Goal: Find specific page/section: Find specific page/section

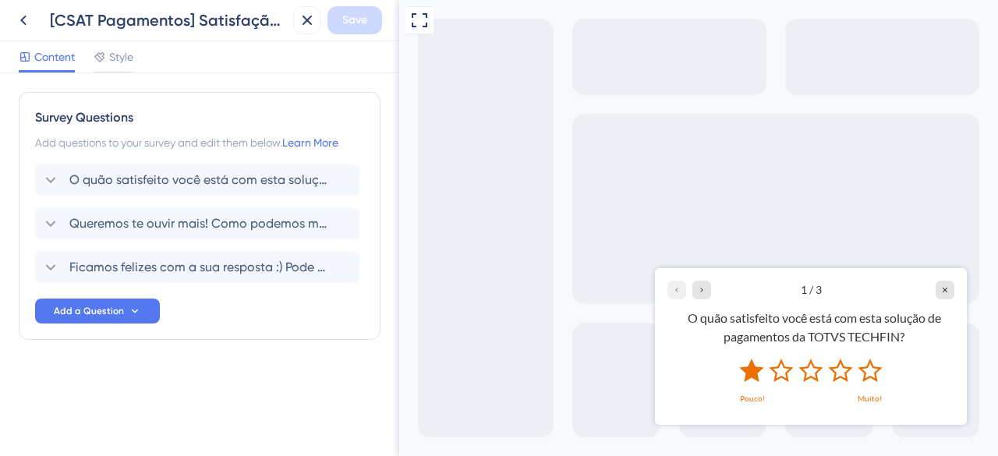
click at [754, 376] on icon "Rate 1 star" at bounding box center [751, 369] width 24 height 23
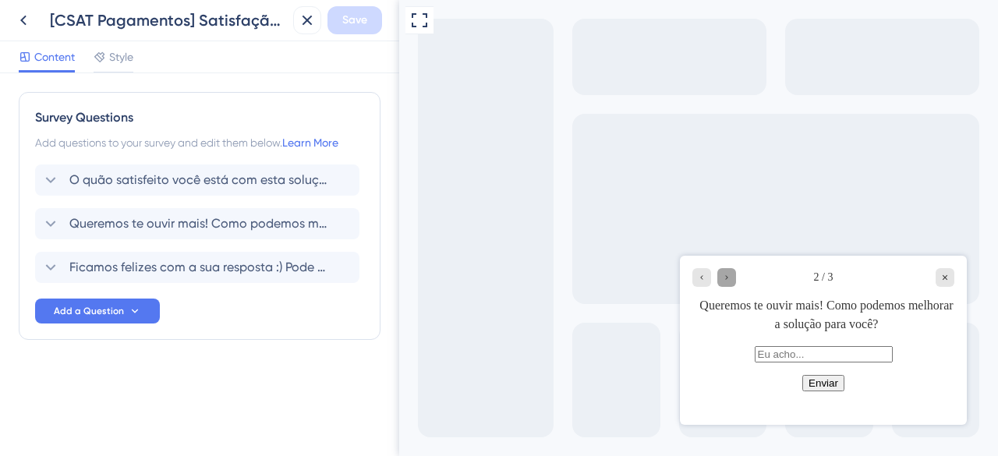
click at [730, 280] on icon "Go to Question 3" at bounding box center [726, 276] width 9 height 9
click at [100, 269] on span "Ficamos felizes com a sua resposta :) Pode nos dizer o que você mais gosta na n…" at bounding box center [197, 267] width 257 height 19
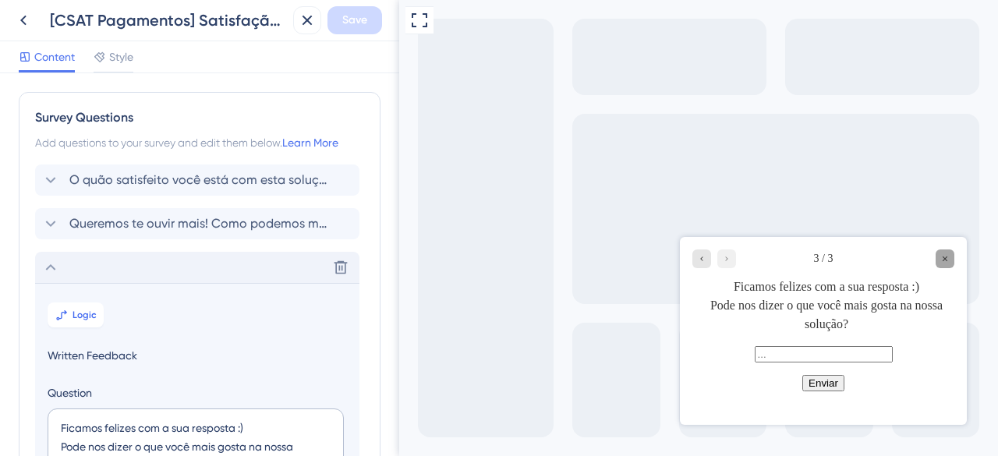
click at [942, 263] on div "Close survey" at bounding box center [945, 258] width 19 height 19
click at [163, 176] on span "O quão satisfeito você está com esta solução de pagamentos da TOTVS TECHFIN?" at bounding box center [197, 180] width 257 height 19
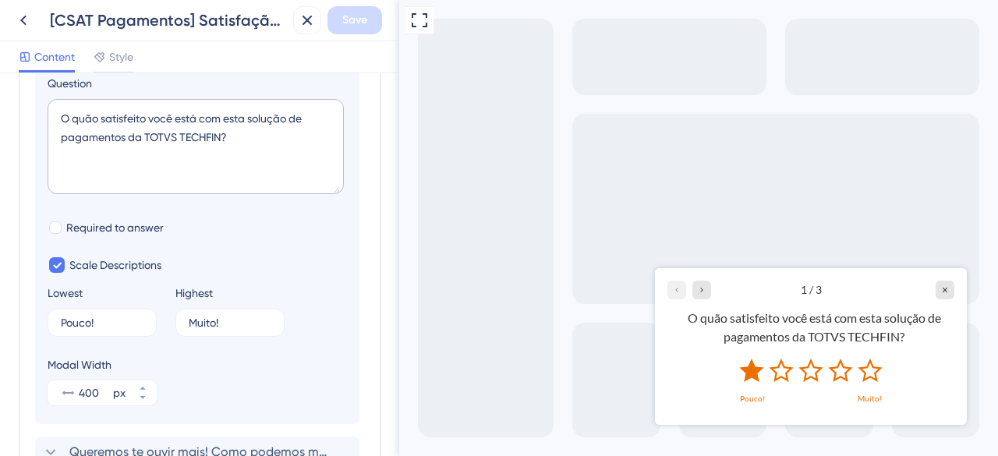
scroll to position [246, 0]
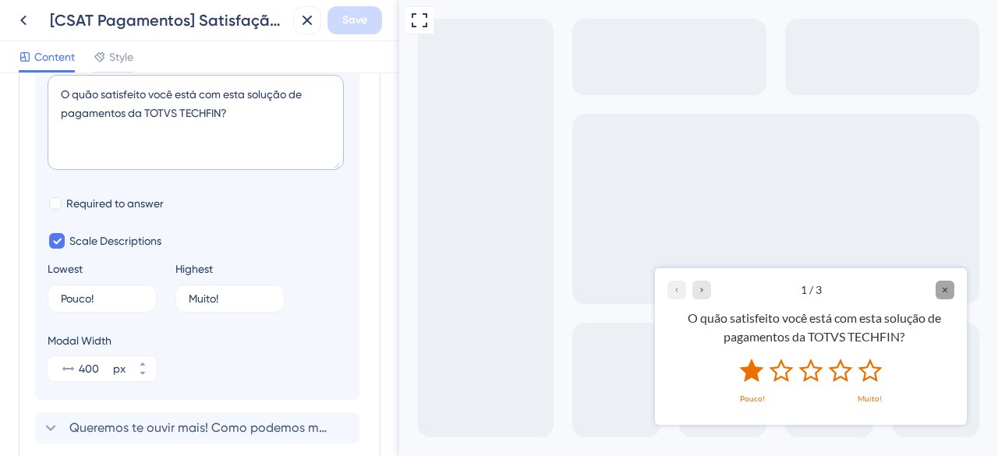
click at [949, 291] on icon "Close survey" at bounding box center [945, 289] width 9 height 9
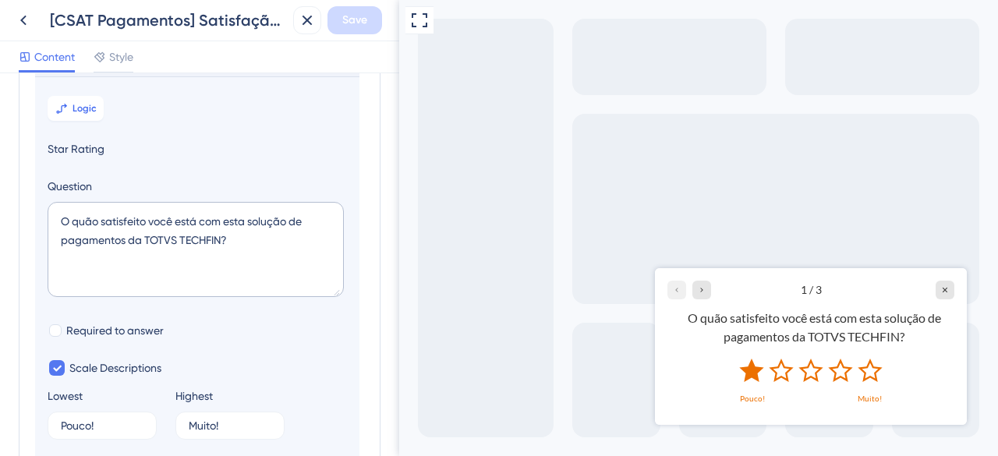
scroll to position [0, 0]
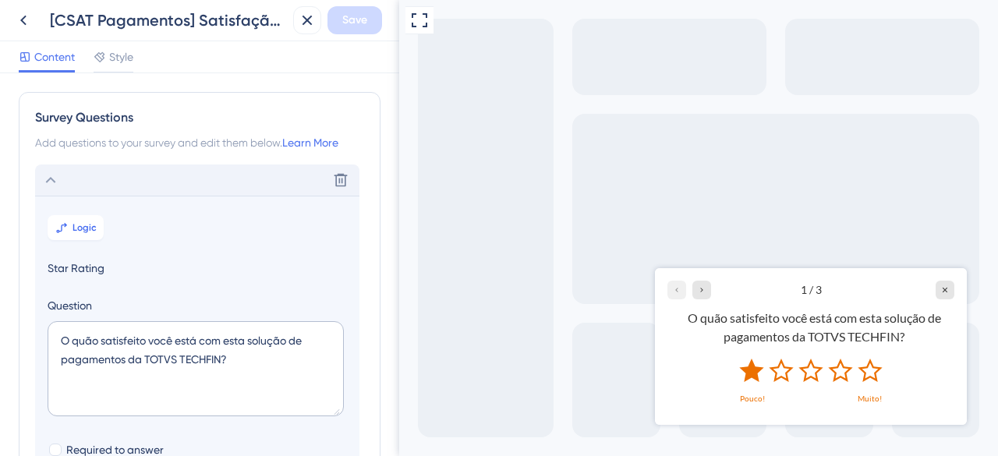
click at [142, 179] on div "Delete" at bounding box center [197, 180] width 325 height 31
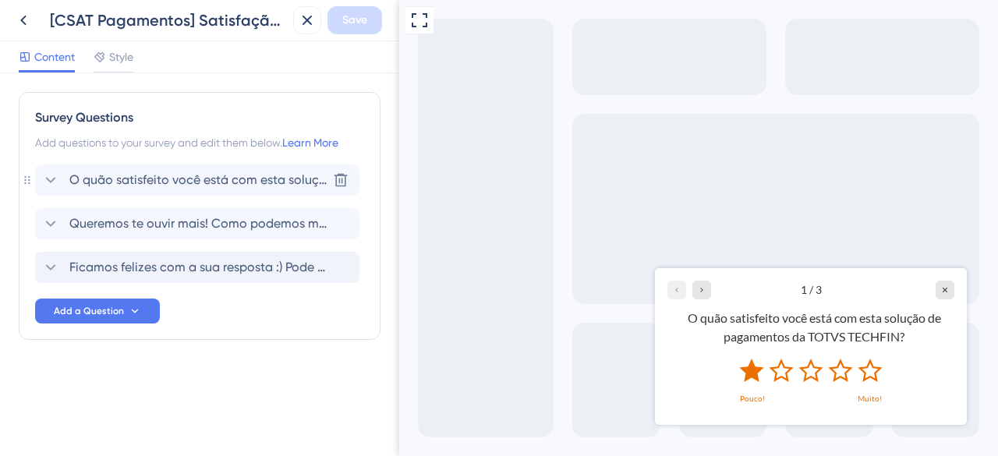
click at [176, 181] on span "O quão satisfeito você está com esta solução de pagamentos da TOTVS TECHFIN?" at bounding box center [197, 180] width 257 height 19
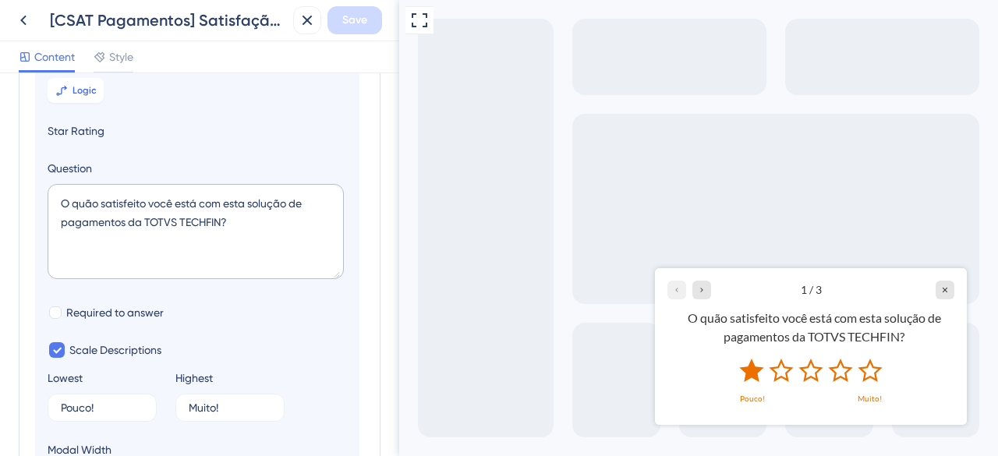
scroll to position [246, 0]
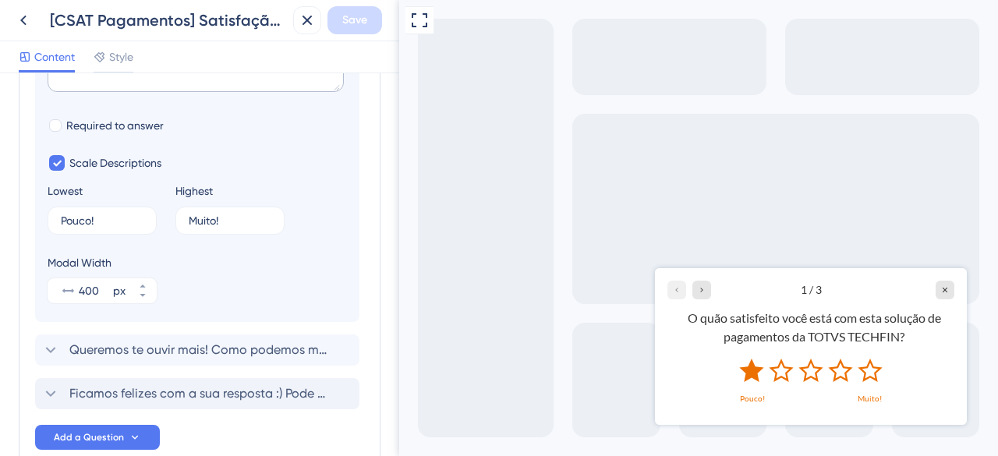
click at [220, 349] on span "Queremos te ouvir mais! Como podemos melhorar a solução para você?" at bounding box center [197, 350] width 257 height 19
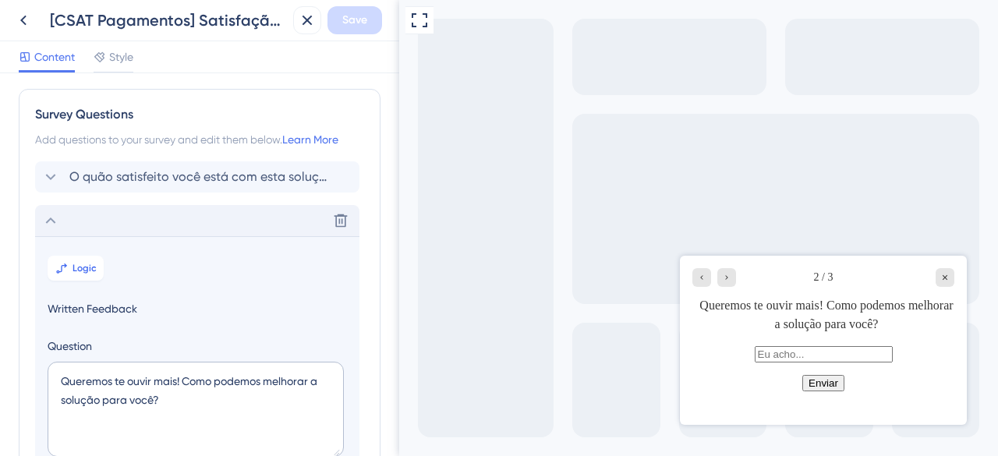
scroll to position [0, 0]
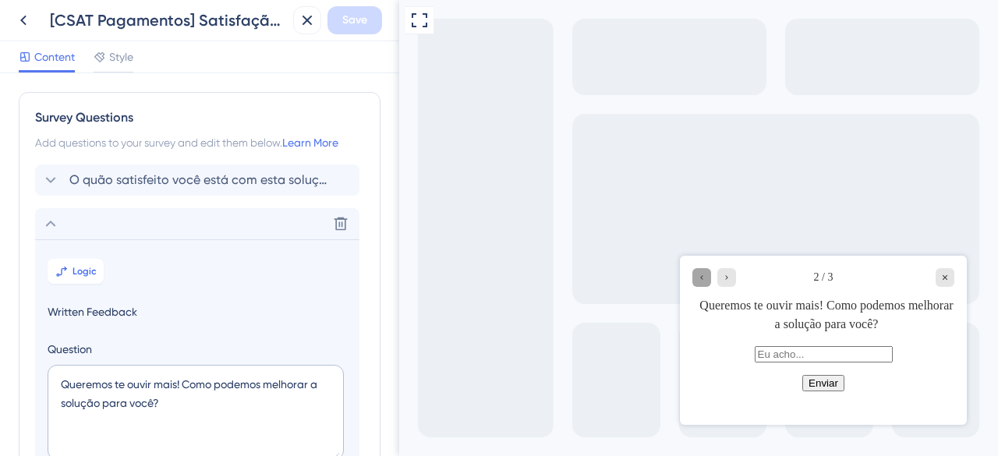
click at [702, 277] on icon "Go to Question 1" at bounding box center [701, 276] width 9 height 9
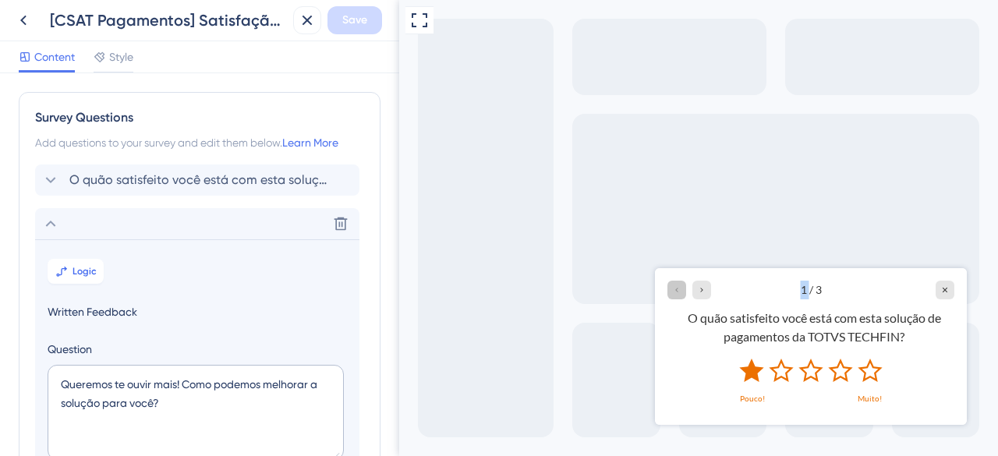
click at [702, 277] on div "1 / 3 O quão satisfeito você está com esta solução de pagamentos da TOTVS TECHF…" at bounding box center [811, 313] width 312 height 90
click at [697, 285] on icon "Go to Question 2" at bounding box center [701, 289] width 9 height 9
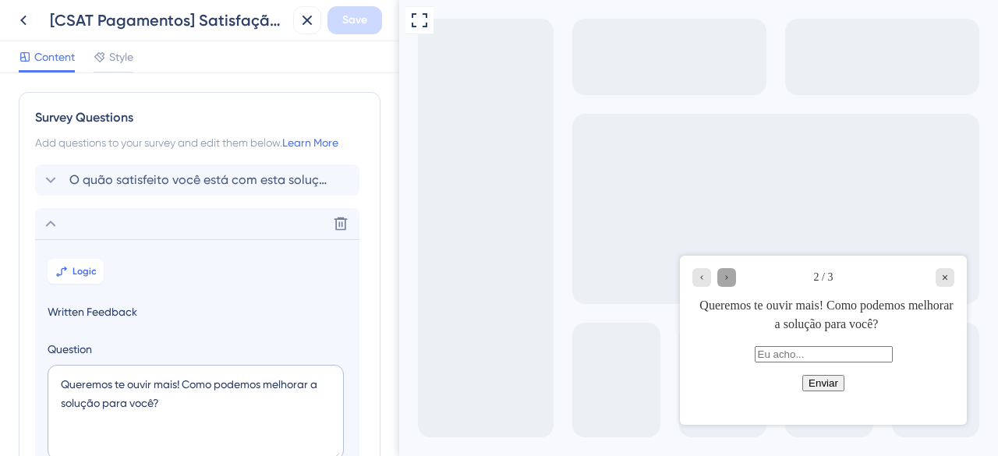
click at [719, 278] on div "Go to Question 3" at bounding box center [727, 277] width 19 height 19
click at [129, 215] on div "Delete" at bounding box center [197, 223] width 325 height 31
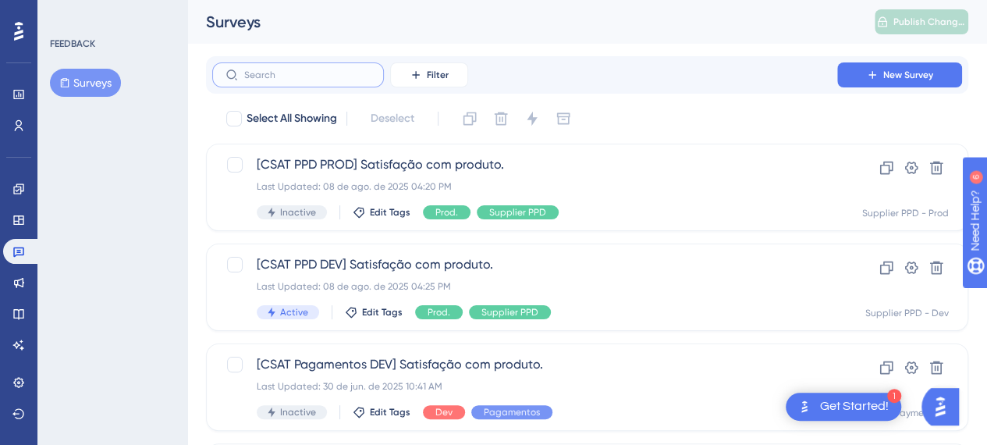
click at [327, 77] on input "text" at bounding box center [307, 74] width 126 height 11
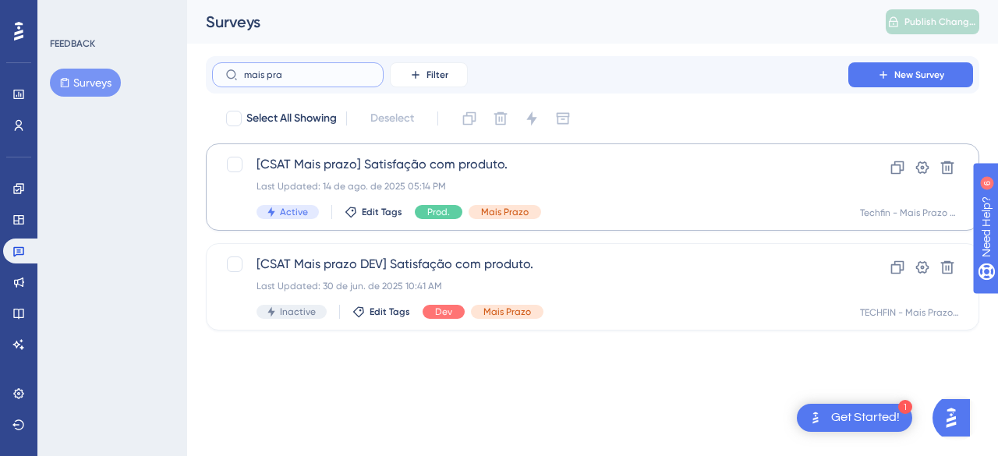
type input "mais pra"
click at [476, 172] on span "[CSAT Mais prazo] Satisfação com produto." at bounding box center [531, 164] width 548 height 19
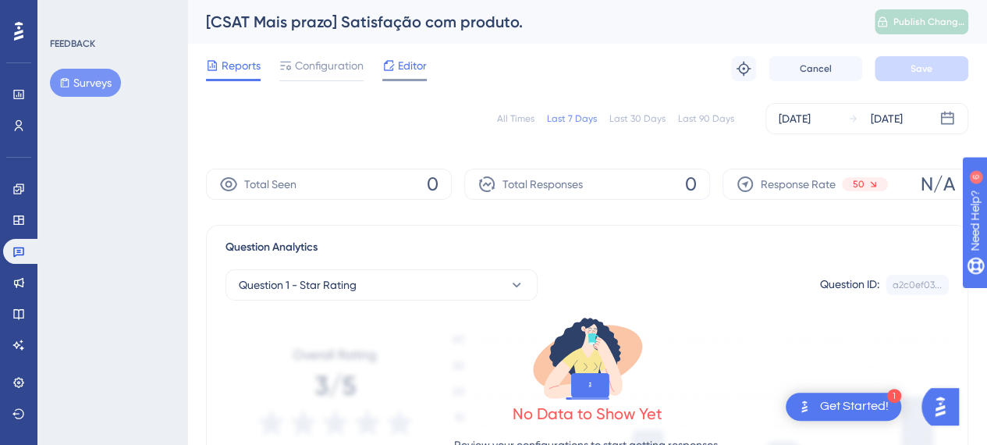
click at [394, 69] on icon at bounding box center [388, 65] width 12 height 12
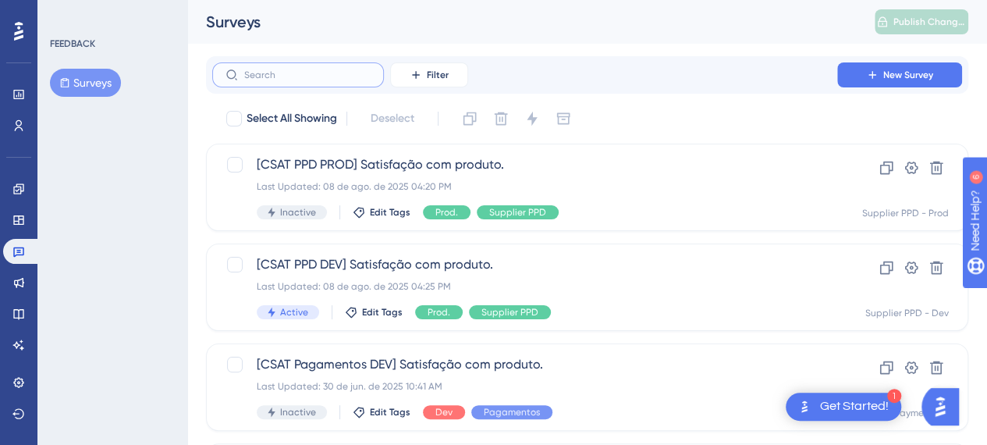
click at [289, 76] on input "text" at bounding box center [307, 74] width 126 height 11
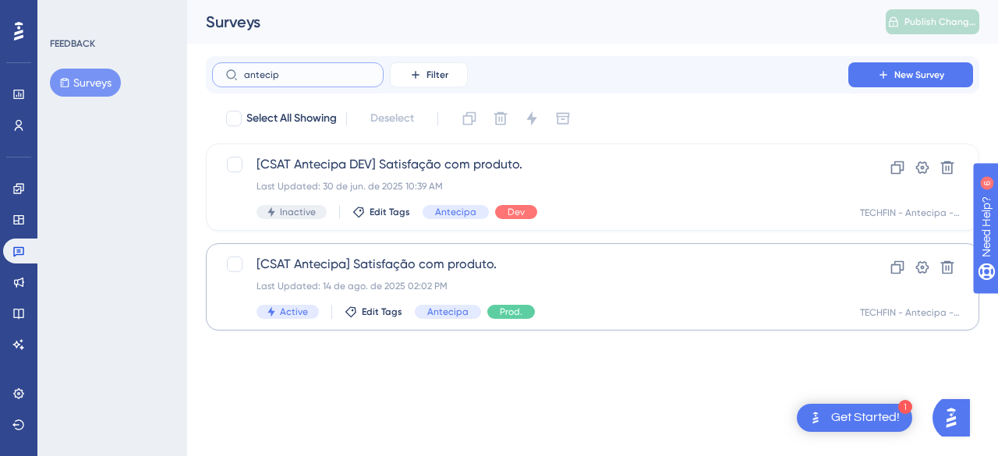
type input "antecip"
click at [385, 272] on span "[CSAT Antecipa] Satisfação com produto." at bounding box center [531, 264] width 548 height 19
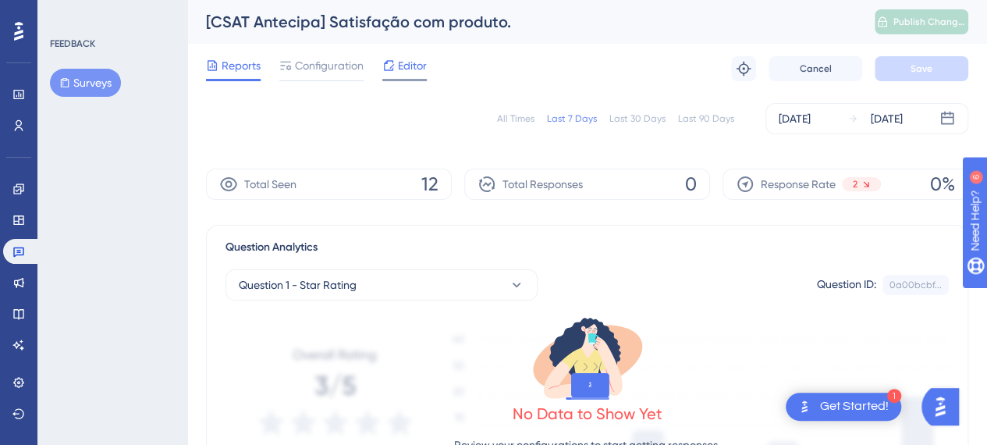
click at [421, 62] on span "Editor" at bounding box center [412, 65] width 29 height 19
